Goal: Transaction & Acquisition: Purchase product/service

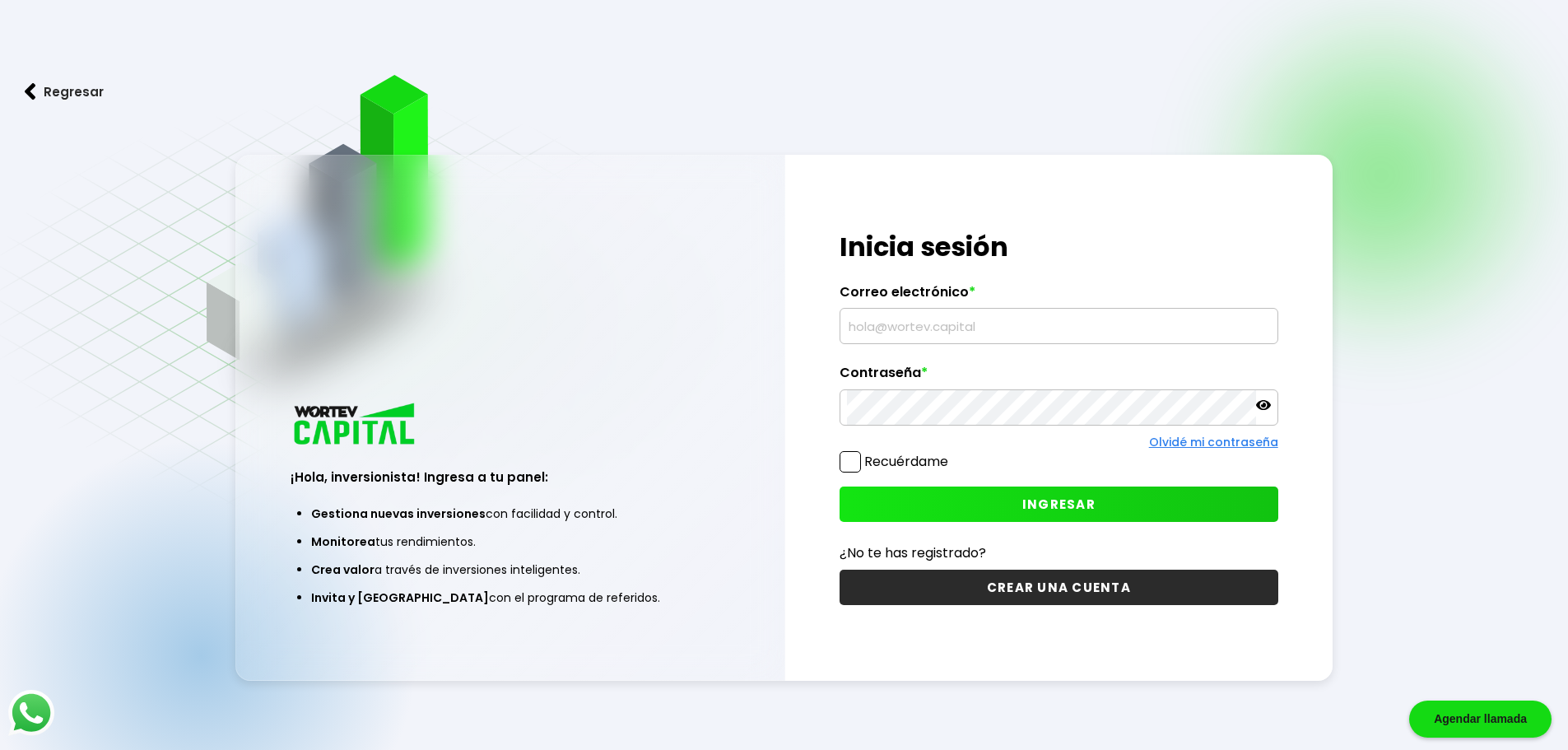
type input "[EMAIL_ADDRESS][DOMAIN_NAME]"
click at [945, 497] on button "INGRESAR" at bounding box center [1059, 504] width 439 height 36
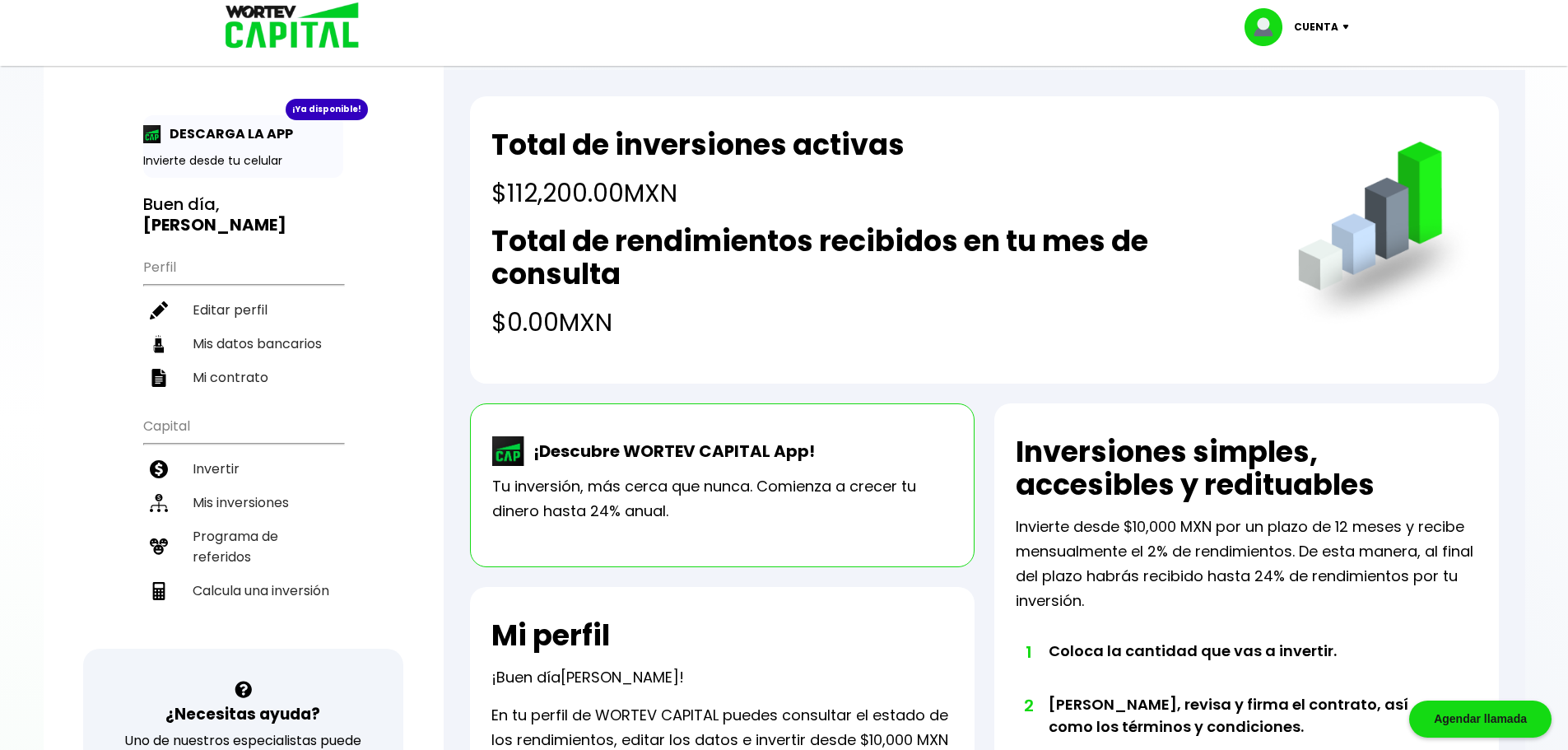
click at [1323, 23] on p "Cuenta" at bounding box center [1316, 27] width 44 height 24
click at [1293, 116] on li "Cerrar sesión" at bounding box center [1298, 110] width 131 height 34
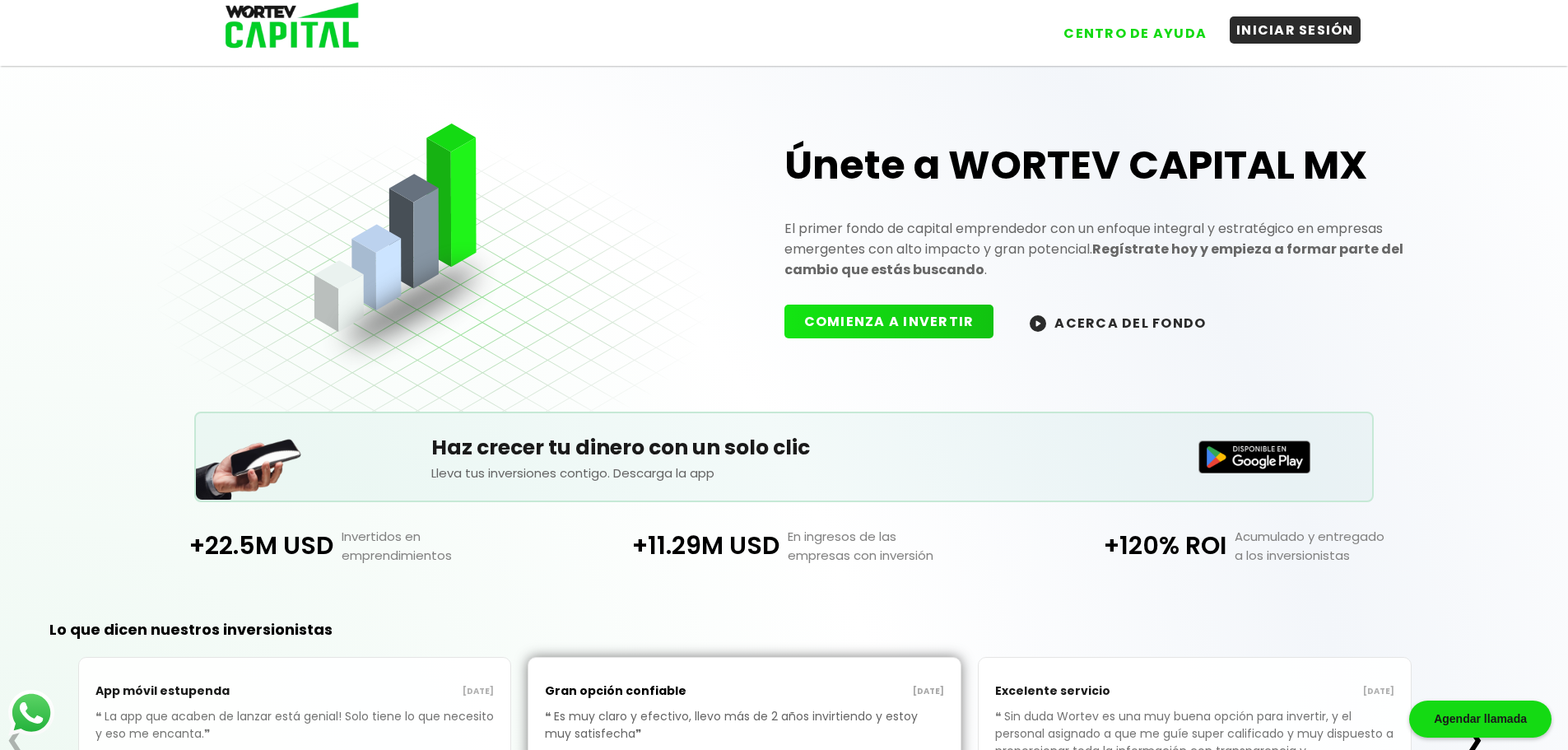
click at [1268, 38] on button "INICIAR SESIÓN" at bounding box center [1296, 30] width 131 height 27
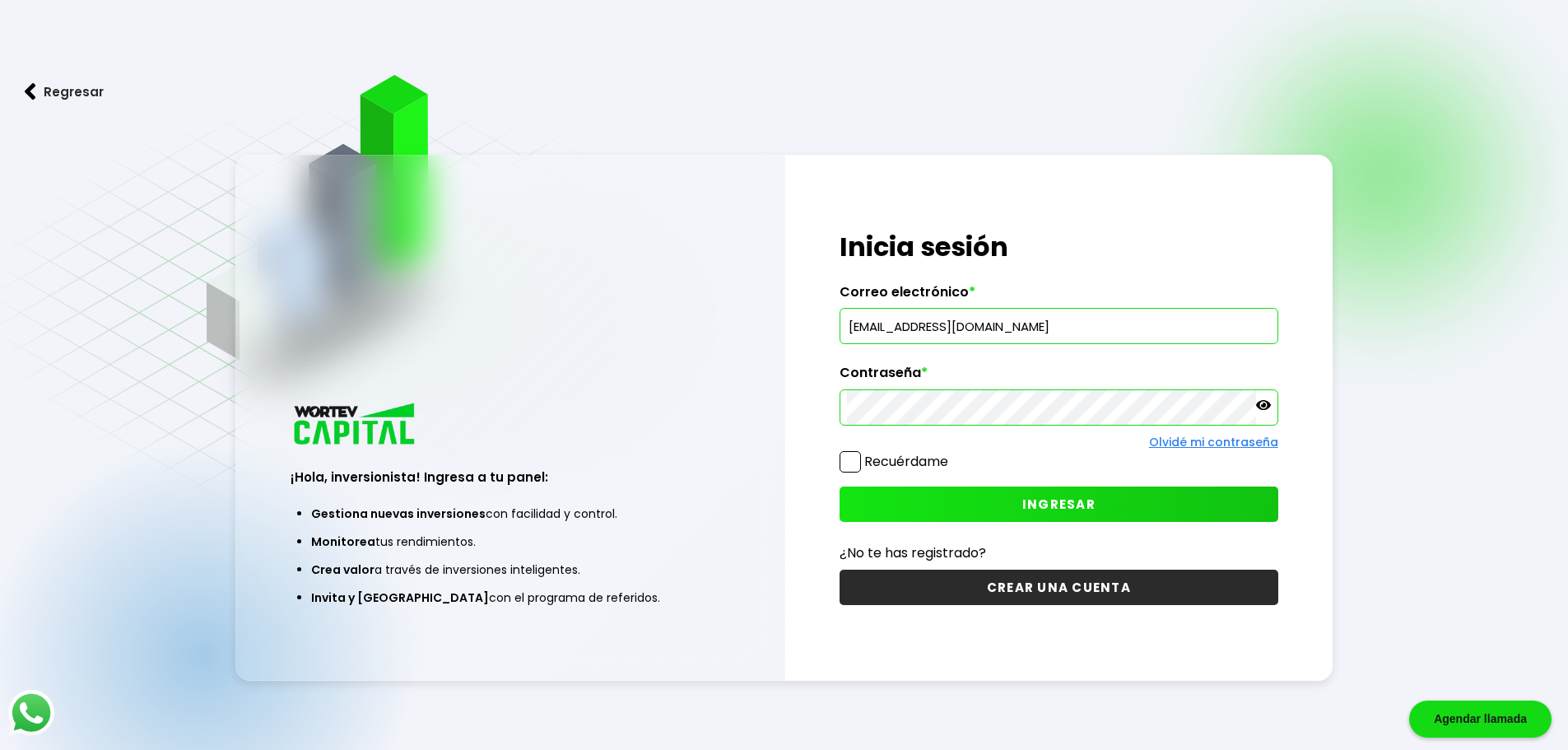
click at [1029, 333] on input "[EMAIL_ADDRESS][DOMAIN_NAME]" at bounding box center [1059, 326] width 424 height 35
drag, startPoint x: 1029, startPoint y: 327, endPoint x: 511, endPoint y: 356, distance: 518.8
click at [511, 356] on div "¡Hola, inversionista! Ingresa a tu panel: Gestiona nuevas inversiones con facil…" at bounding box center [785, 418] width 1098 height 526
paste input "[EMAIL_ADDRESS]"
type input "[EMAIL_ADDRESS][DOMAIN_NAME]"
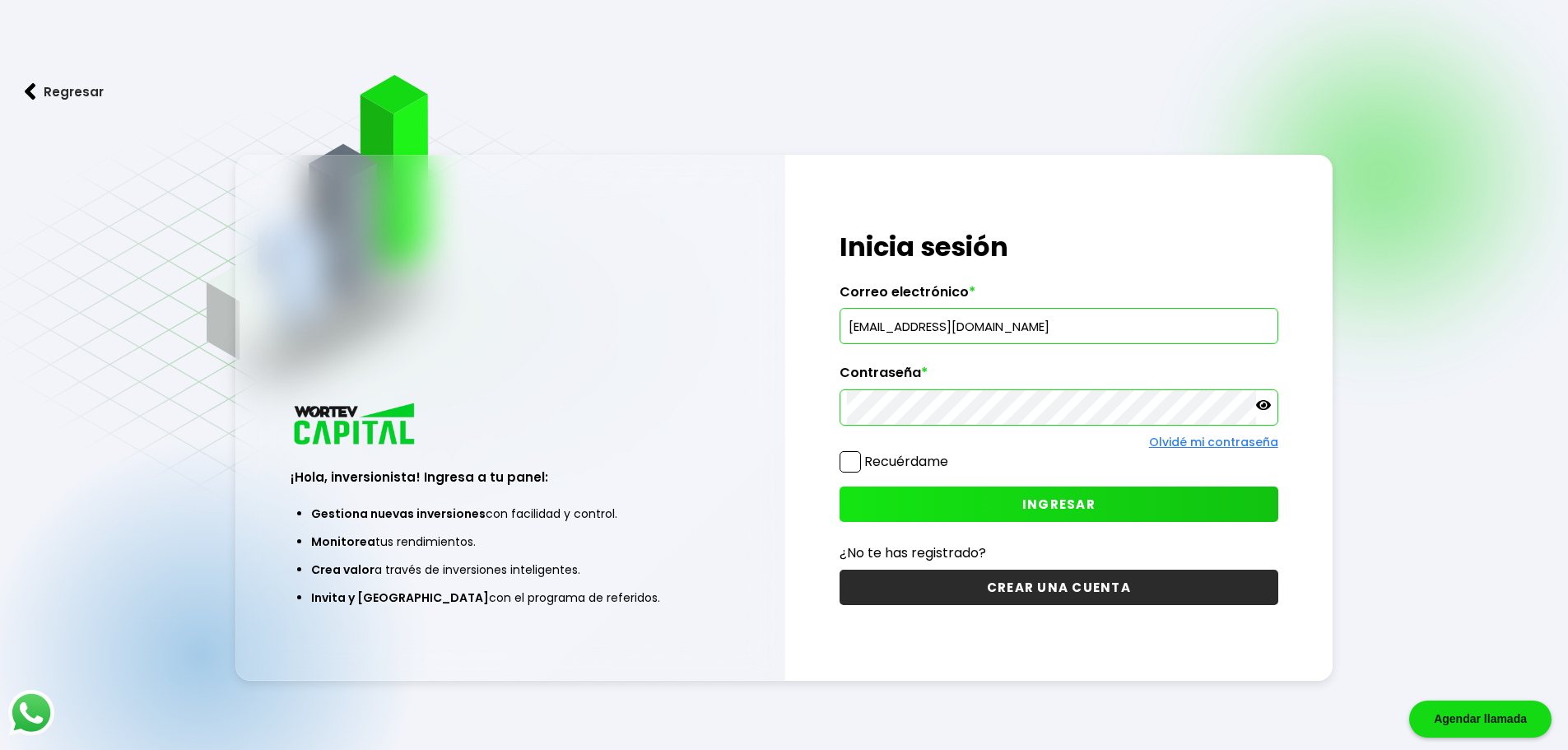
click at [650, 403] on div "¡Hola, inversionista! Ingresa a tu panel: Gestiona nuevas inversiones con facil…" at bounding box center [785, 418] width 1098 height 526
click at [914, 497] on button "INGRESAR" at bounding box center [1059, 504] width 439 height 36
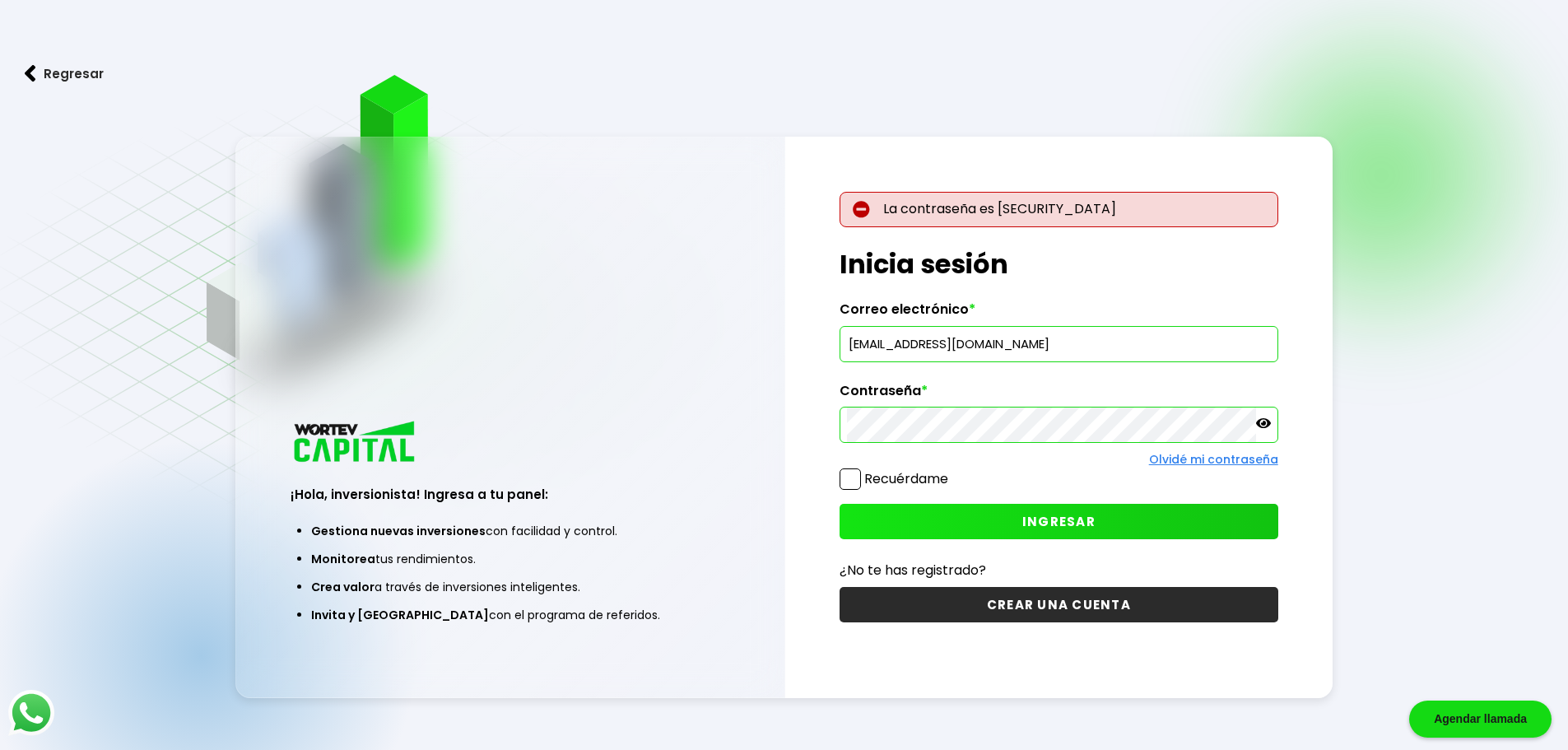
click at [1262, 418] on icon at bounding box center [1263, 423] width 15 height 15
click at [937, 512] on button "INGRESAR" at bounding box center [1059, 521] width 439 height 36
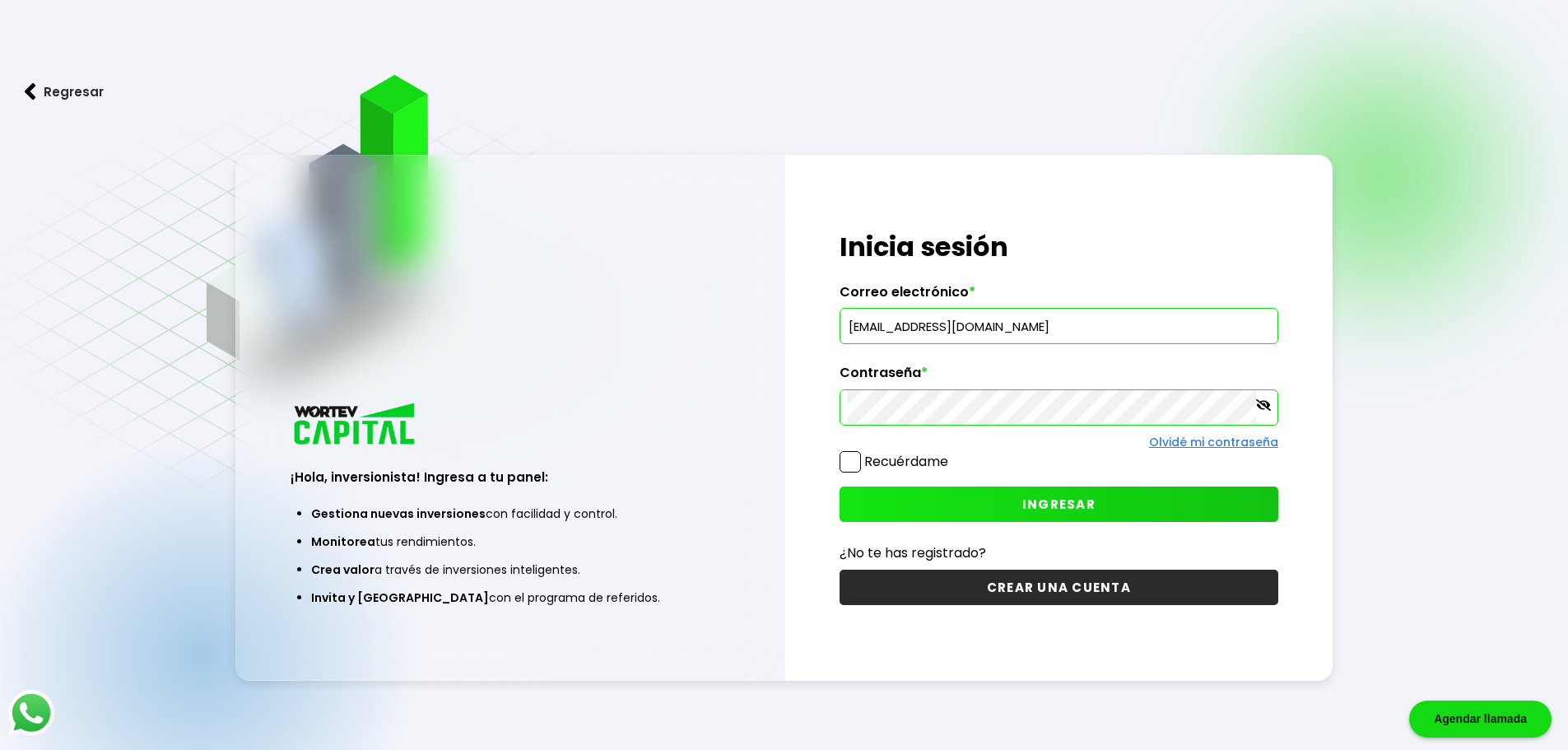
click at [1028, 506] on span "INGRESAR" at bounding box center [1059, 505] width 73 height 17
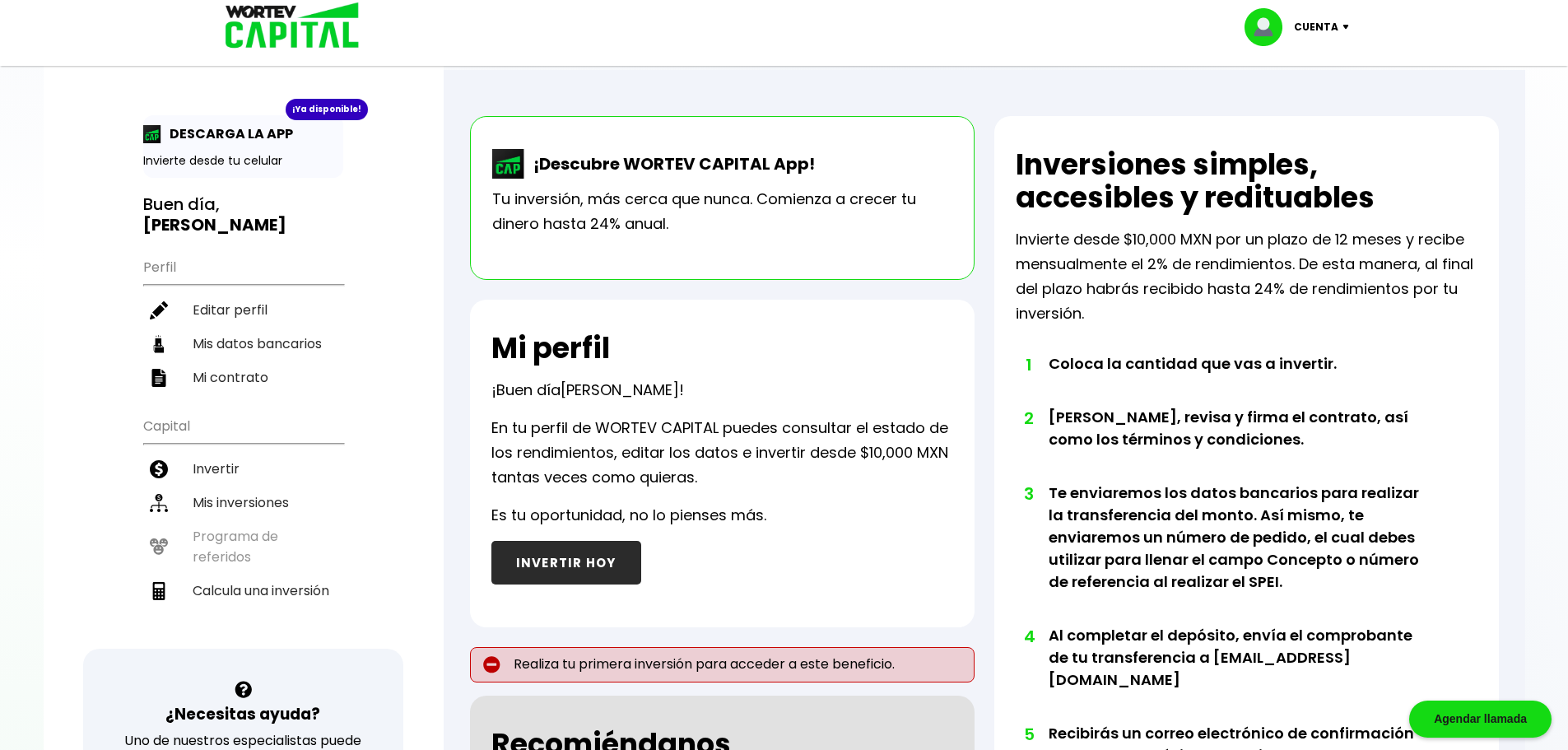
click at [798, 248] on div "¡Descubre WORTEV CAPITAL App! Tu inversión, más cerca que nunca. Comienza a cre…" at bounding box center [722, 198] width 505 height 164
click at [229, 471] on li "Invertir" at bounding box center [244, 468] width 200 height 34
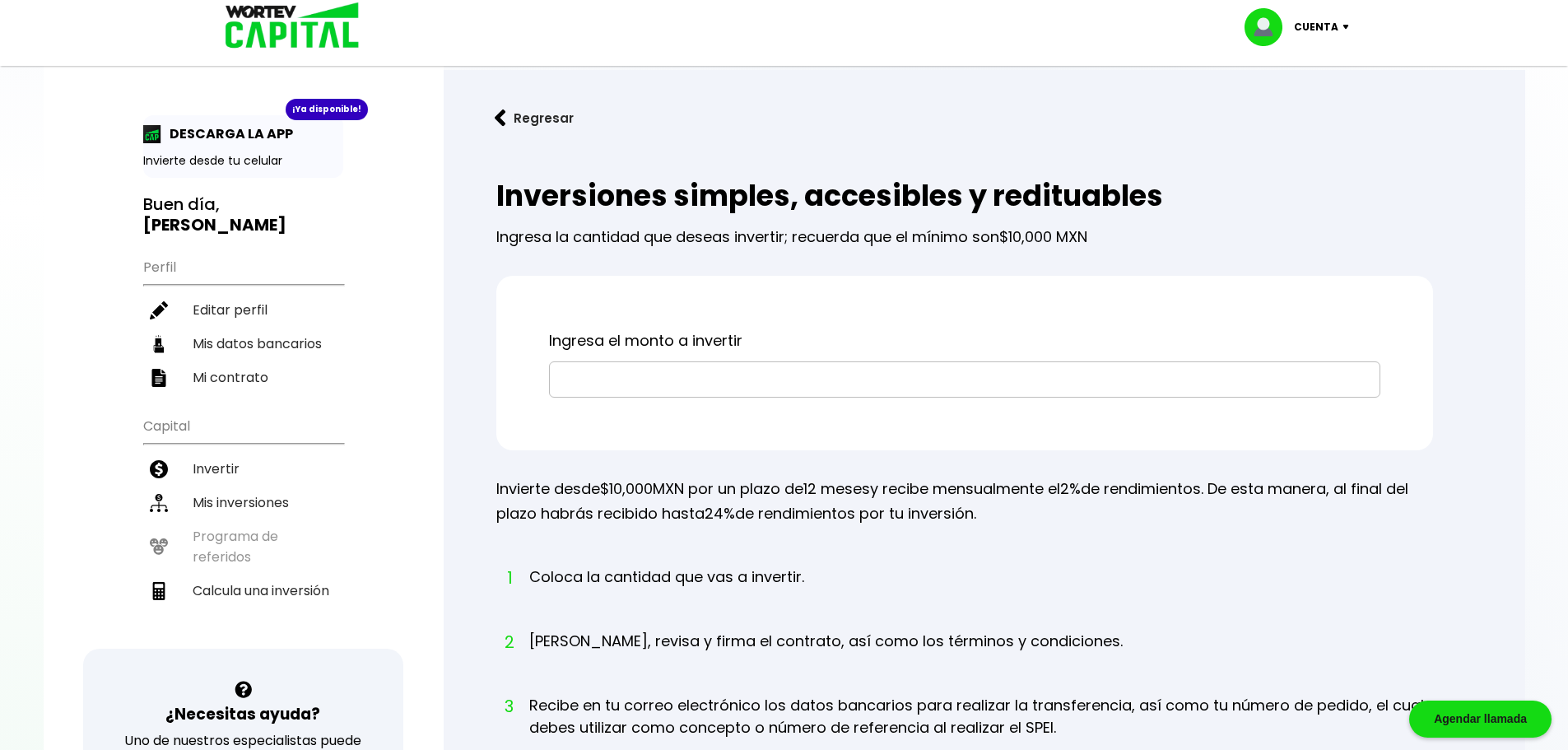
click at [697, 378] on input "text" at bounding box center [965, 379] width 817 height 35
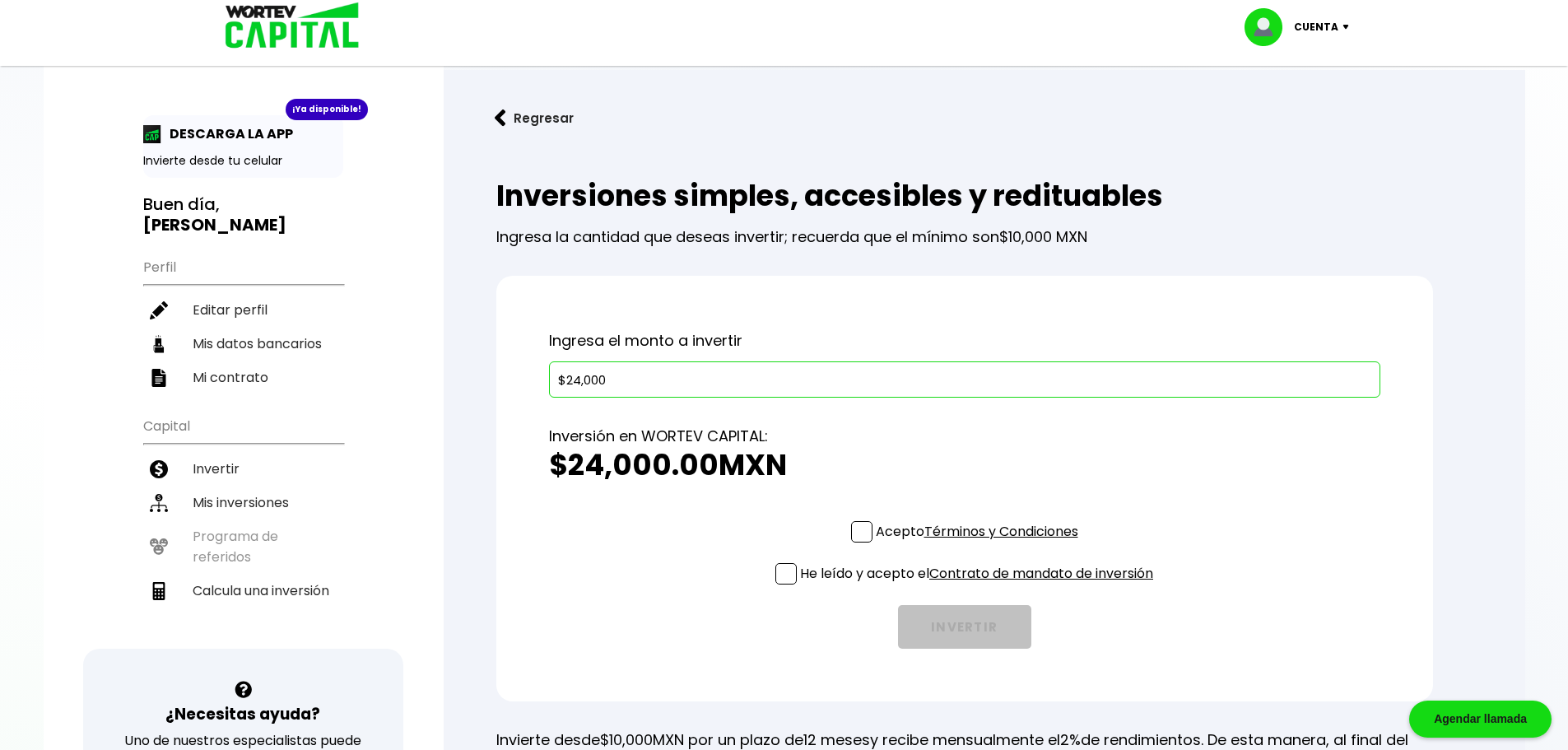
type input "$24,000"
click at [847, 534] on div "Acepto Términos y Condiciones He leído y acepto el Contrato de mandato de inver…" at bounding box center [965, 585] width 832 height 128
click at [843, 530] on div "Acepto Términos y Condiciones He leído y acepto el Contrato de mandato de inver…" at bounding box center [965, 585] width 832 height 128
click at [858, 530] on span at bounding box center [861, 532] width 22 height 22
click at [981, 544] on input "Acepto Términos y Condiciones" at bounding box center [981, 544] width 0 height 0
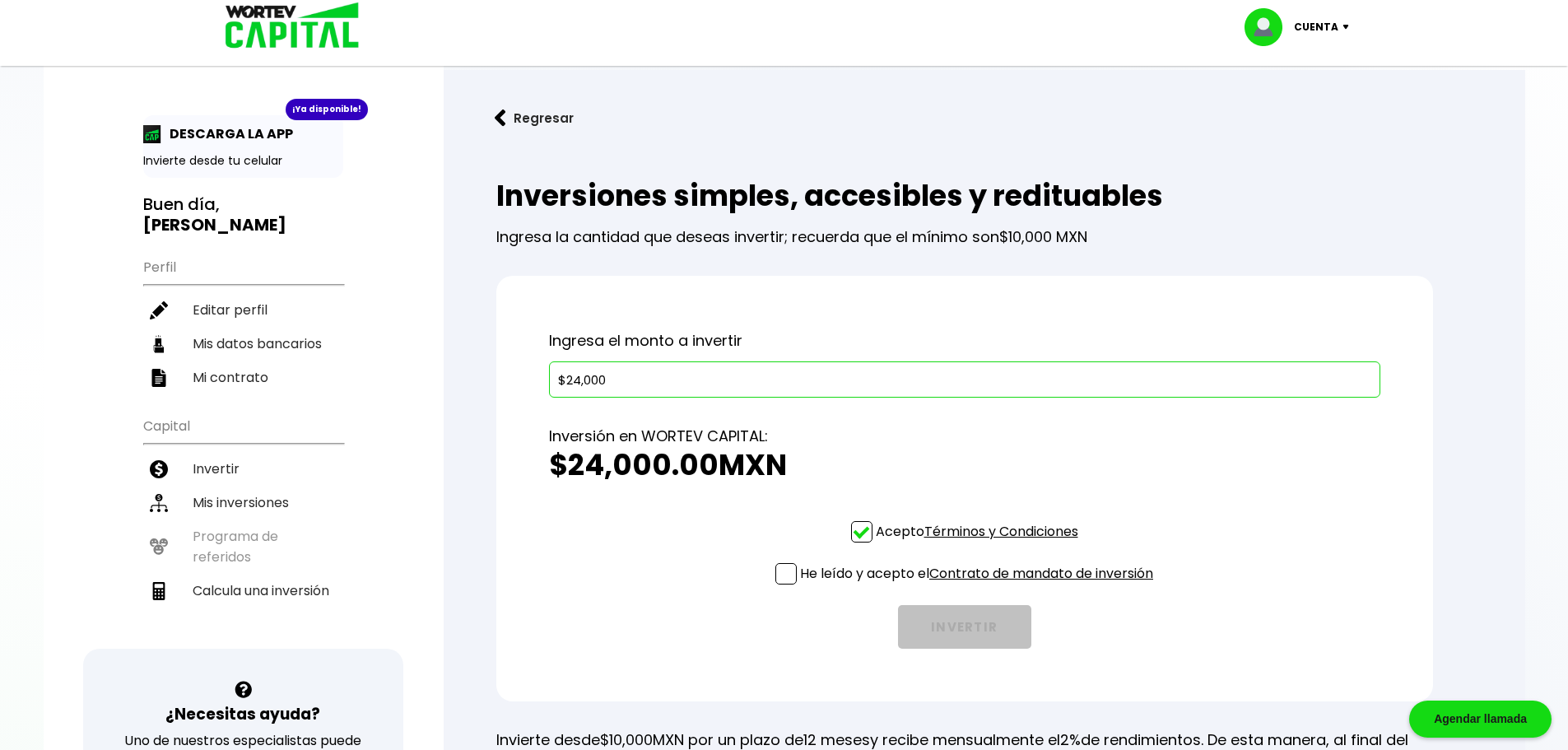
click at [788, 569] on span at bounding box center [786, 573] width 22 height 22
click at [981, 586] on input "He leído y acepto el Contrato de mandato de inversión" at bounding box center [981, 586] width 0 height 0
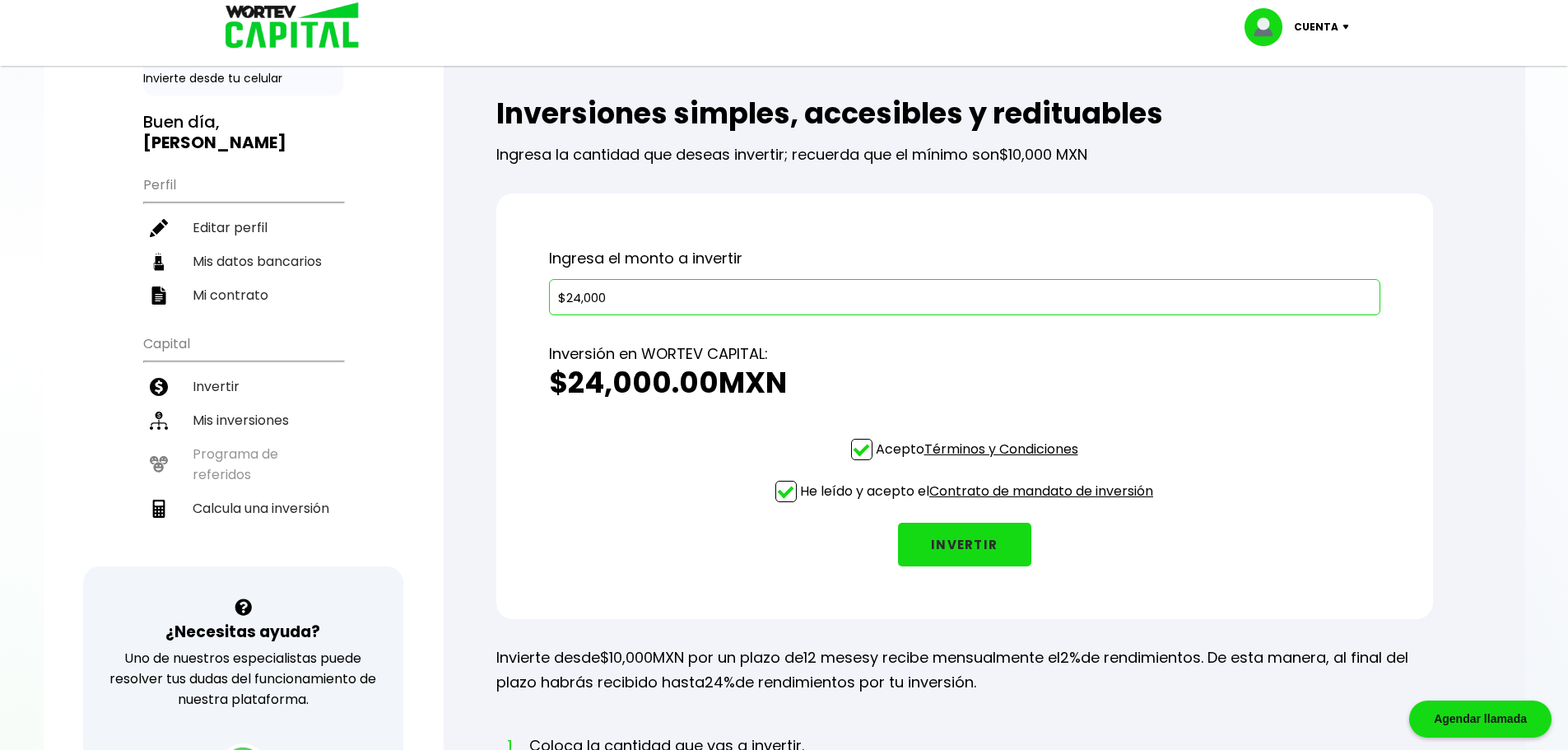
click at [986, 546] on button "INVERTIR" at bounding box center [964, 545] width 133 height 44
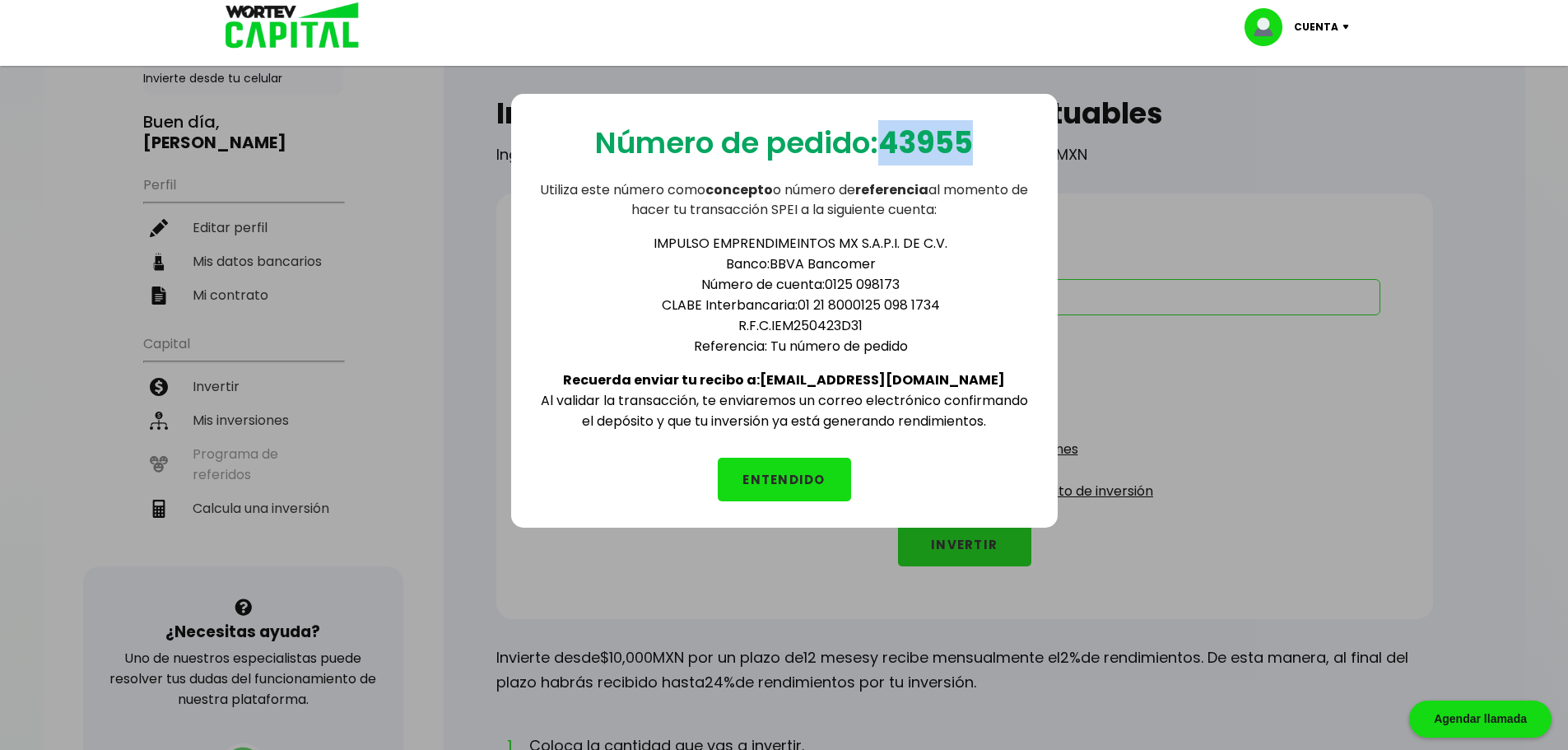
drag, startPoint x: 889, startPoint y: 145, endPoint x: 989, endPoint y: 146, distance: 100.0
click at [989, 146] on div "Número de pedido: 43955 Utiliza este número como concepto o número de referenci…" at bounding box center [785, 311] width 546 height 434
copy b "43955"
drag, startPoint x: 772, startPoint y: 268, endPoint x: 882, endPoint y: 262, distance: 110.2
click at [882, 262] on li "Banco: BBVA Bancomer" at bounding box center [801, 264] width 461 height 21
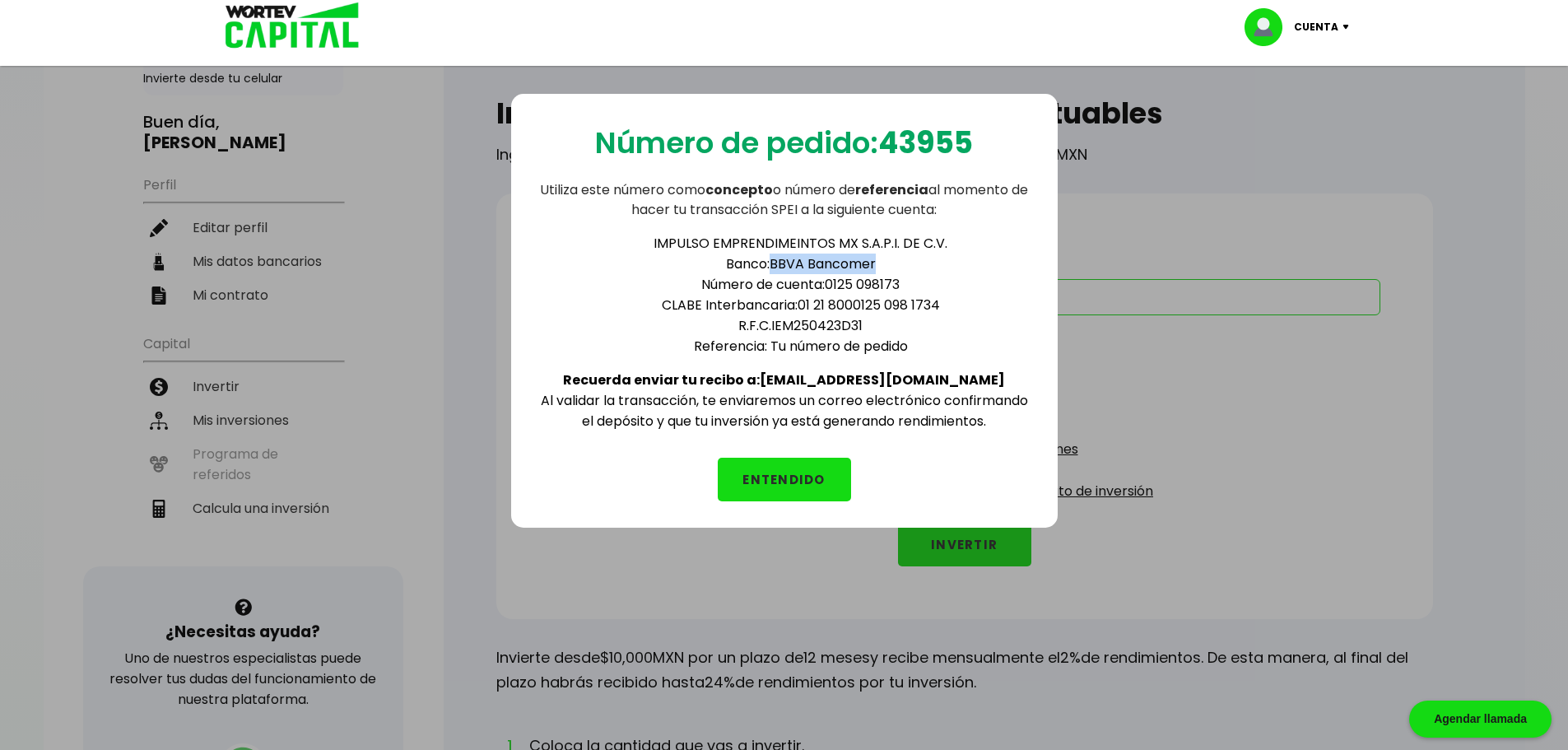
copy li "BBVA Bancomer"
drag, startPoint x: 820, startPoint y: 304, endPoint x: 944, endPoint y: 305, distance: 124.0
click at [944, 305] on li "CLABE Interbancaria: 01 21 8000125 098 1734" at bounding box center [801, 305] width 461 height 21
copy li "01 21 8000125 098 1734"
drag, startPoint x: 708, startPoint y: 343, endPoint x: 914, endPoint y: 348, distance: 206.1
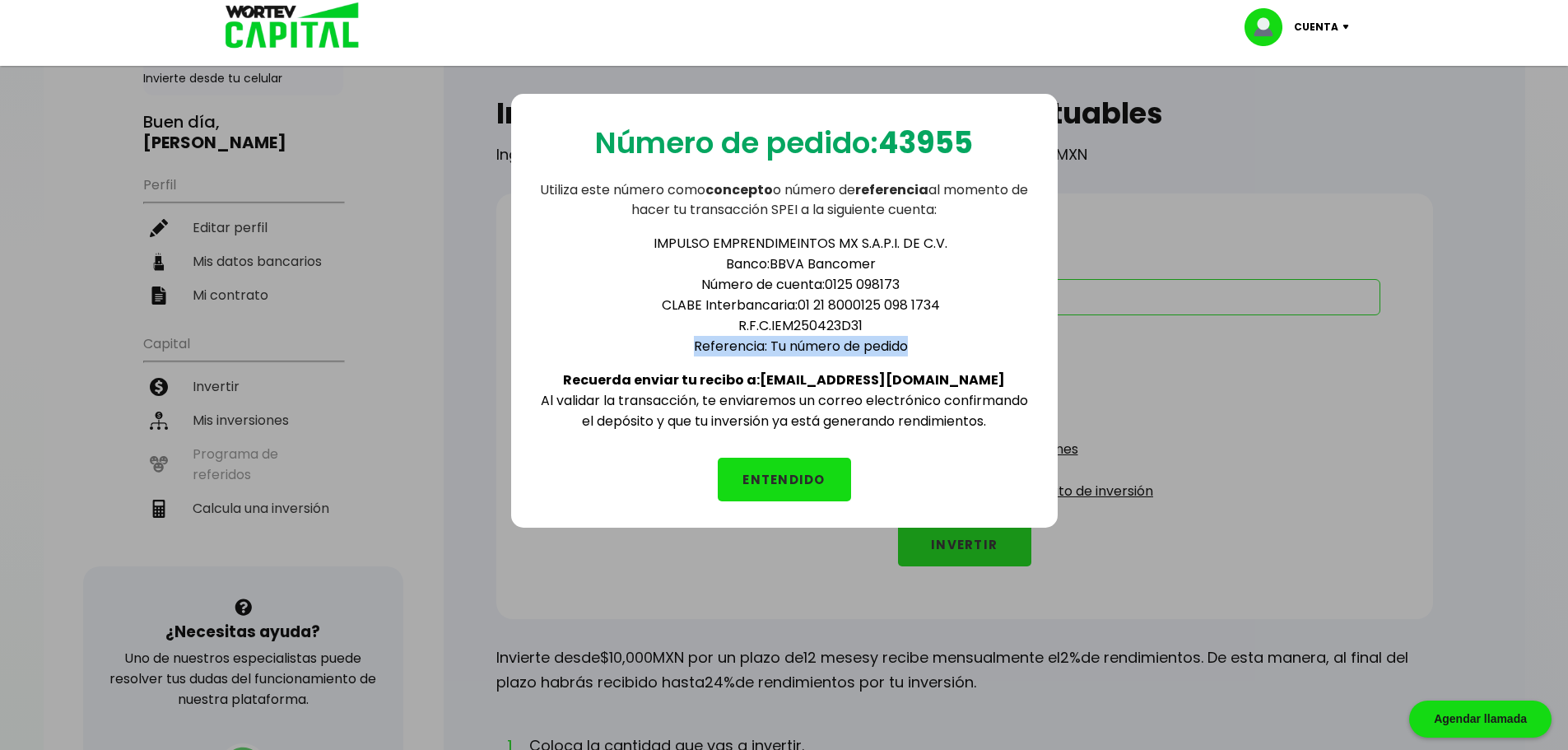
click at [914, 348] on li "Referencia: Tu número de pedido" at bounding box center [801, 346] width 461 height 21
copy li "Referencia: Tu número de pedido"
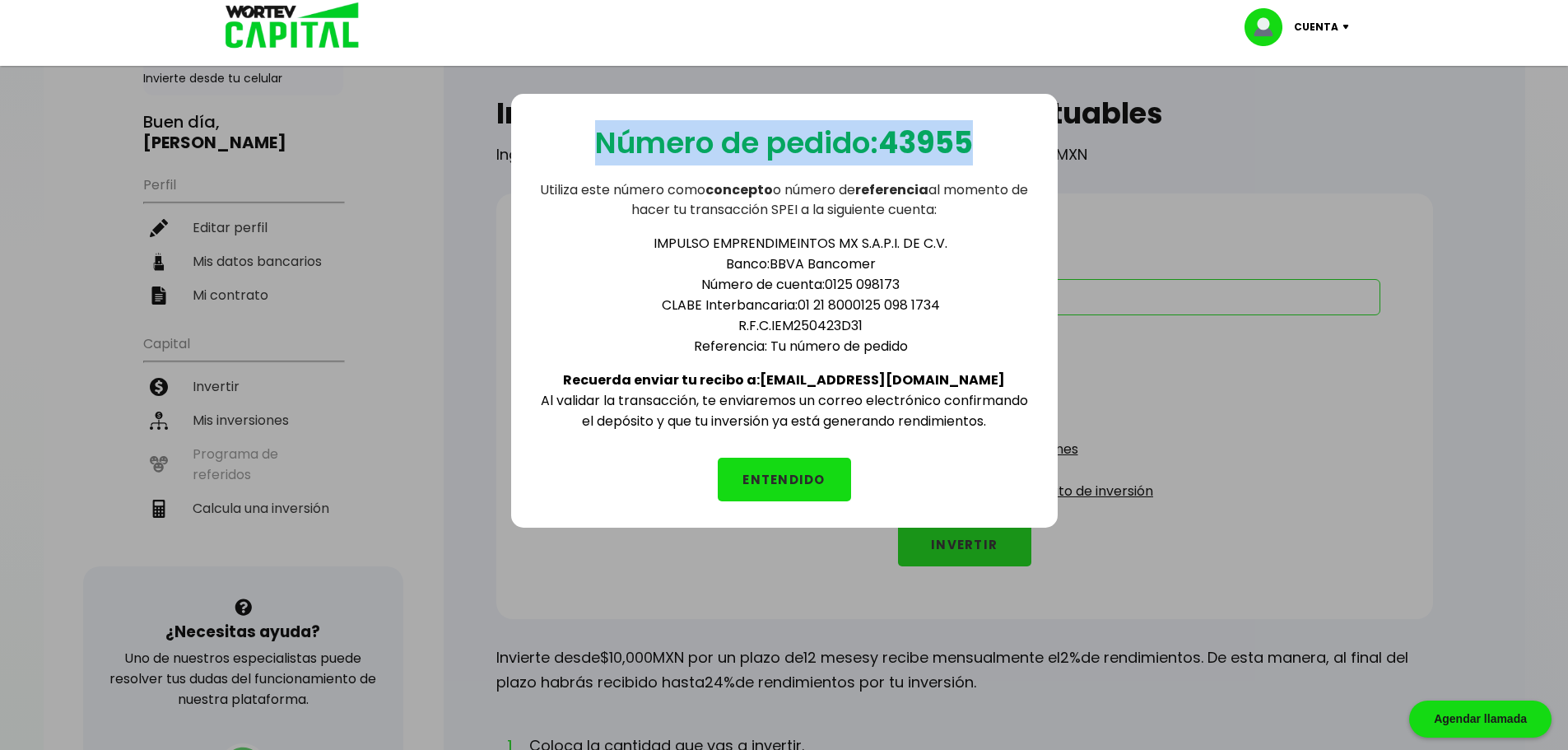
drag, startPoint x: 594, startPoint y: 136, endPoint x: 1002, endPoint y: 142, distance: 408.0
click at [1000, 142] on div "Número de pedido: 43955 Utiliza este número como concepto o número de referenci…" at bounding box center [785, 311] width 546 height 434
copy p "Número de pedido: 43955"
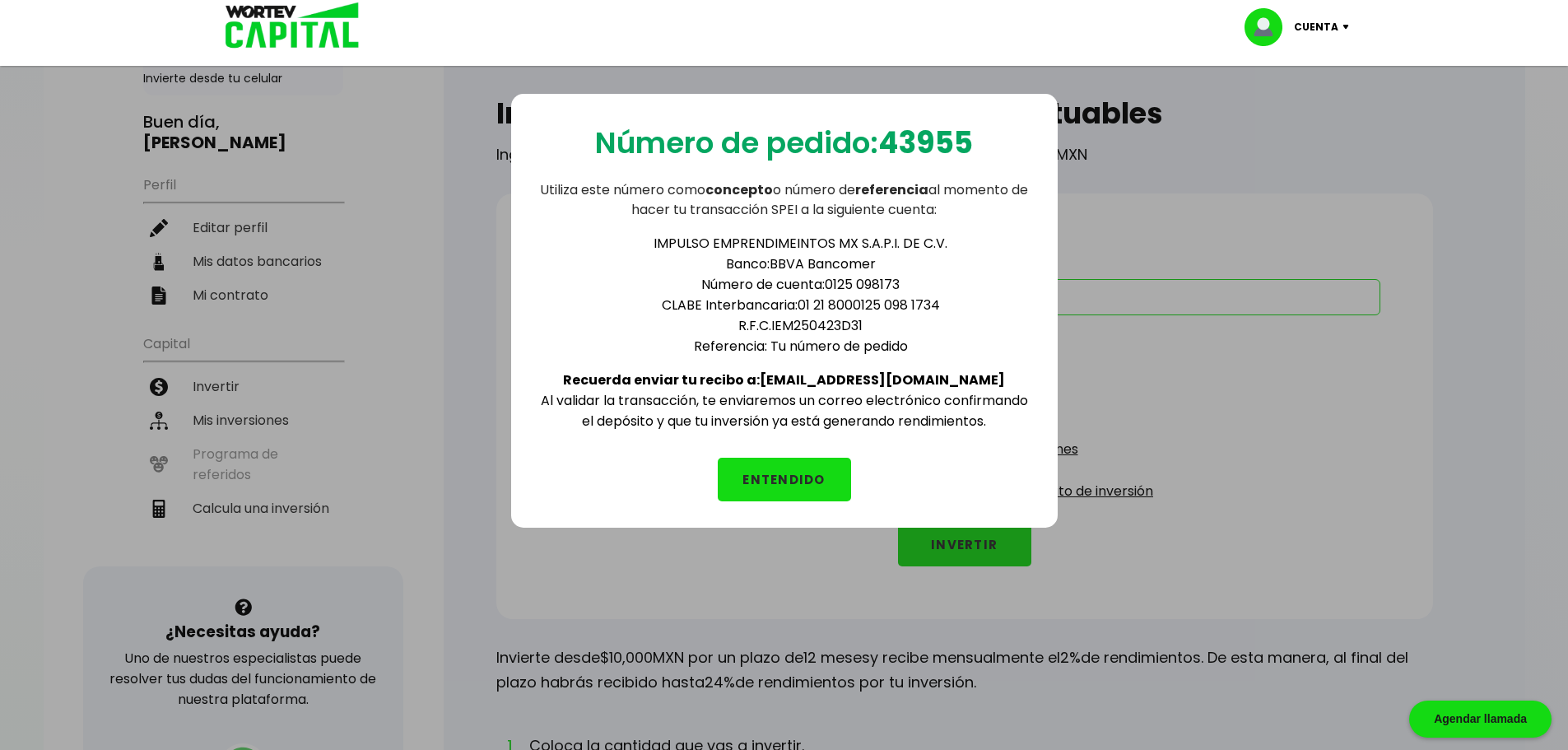
click at [841, 250] on li "IMPULSO EMPRENDIMEINTOS MX S.A.P.I. DE C.V." at bounding box center [801, 244] width 461 height 21
drag, startPoint x: 657, startPoint y: 239, endPoint x: 948, endPoint y: 238, distance: 291.0
click at [948, 238] on li "IMPULSO EMPRENDIMEINTOS MX S.A.P.I. DE C.V." at bounding box center [801, 244] width 461 height 21
copy li "IMPULSO EMPRENDIMEINTOS MX S.A.P.I. DE C.V."
